Goal: Task Accomplishment & Management: Use online tool/utility

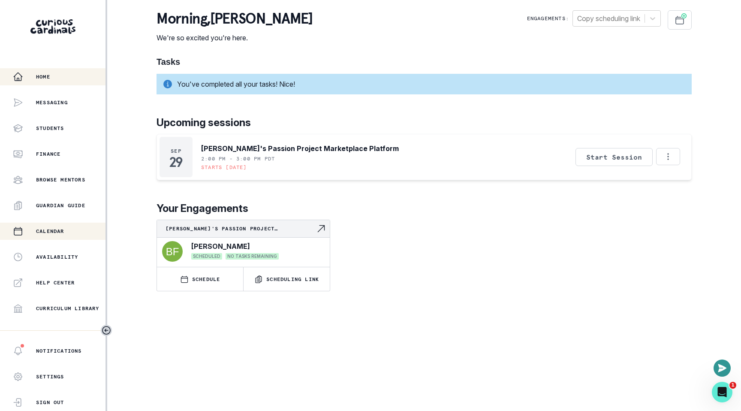
scroll to position [141, 0]
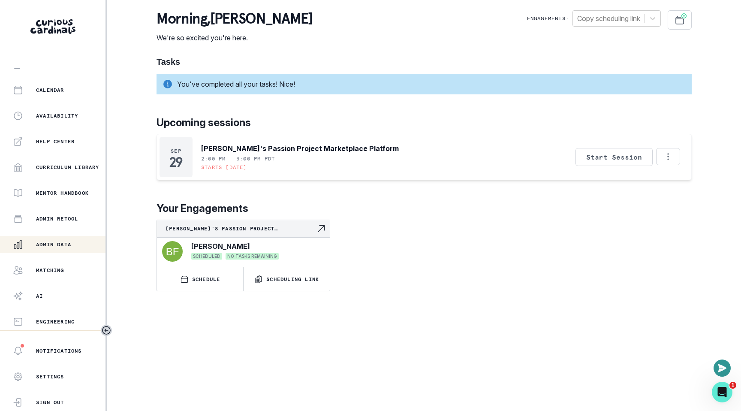
click at [60, 241] on p "Admin Data" at bounding box center [53, 244] width 35 height 7
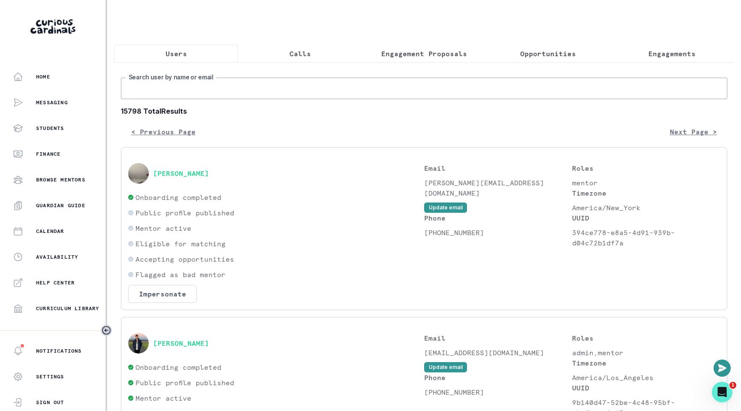
click at [246, 83] on input "Search user by name or email" at bounding box center [424, 88] width 607 height 21
paste input "[PERSON_NAME]"
type input "[PERSON_NAME]"
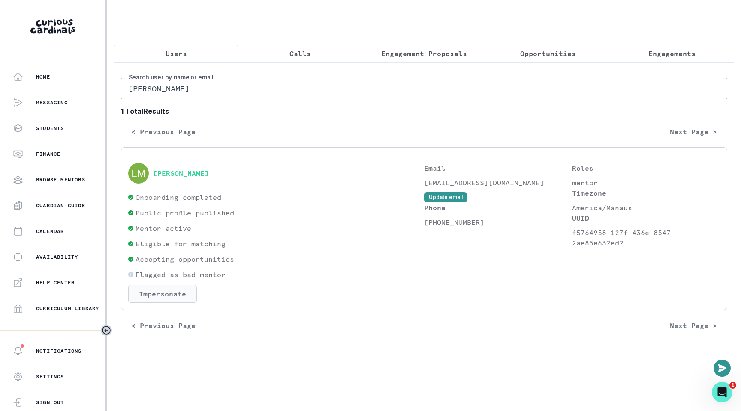
click at [169, 300] on button "Impersonate" at bounding box center [162, 294] width 69 height 18
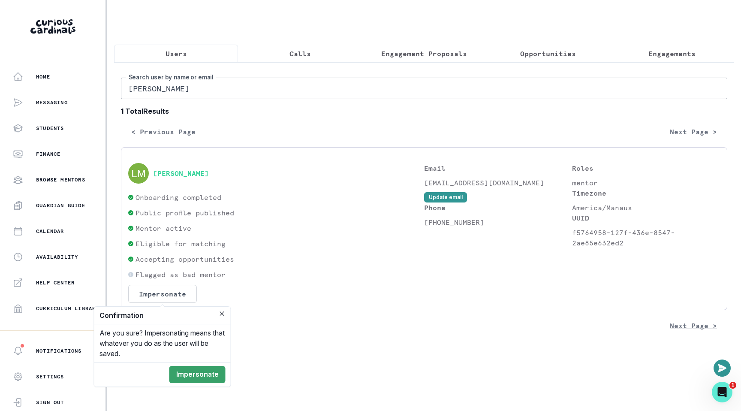
click at [187, 384] on footer "Impersonate" at bounding box center [162, 374] width 136 height 24
click at [190, 381] on button "Impersonate" at bounding box center [197, 374] width 56 height 17
